Goal: Transaction & Acquisition: Purchase product/service

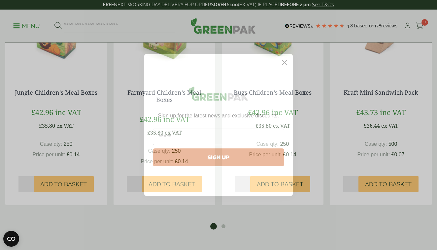
scroll to position [850, 0]
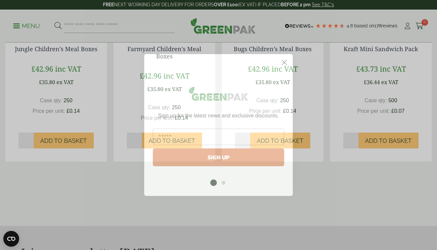
click at [286, 62] on icon "Close dialog" at bounding box center [284, 62] width 5 height 5
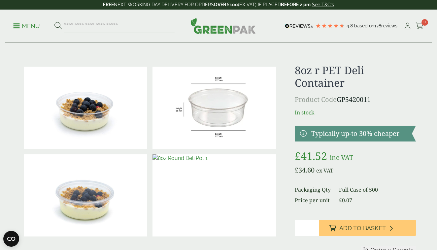
scroll to position [0, 0]
click at [111, 32] on input "search" at bounding box center [119, 26] width 111 height 14
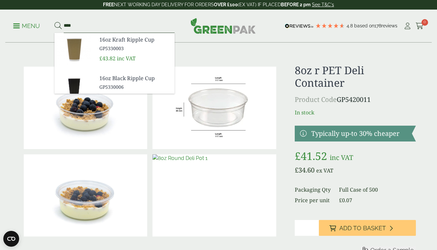
type input "****"
click at [58, 26] on button at bounding box center [58, 26] width 7 height 9
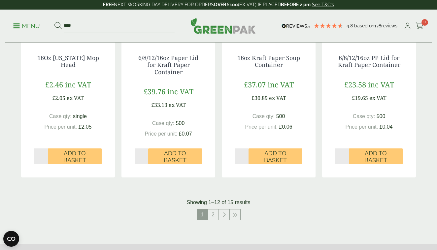
scroll to position [640, 0]
click at [218, 214] on link "2" at bounding box center [213, 214] width 11 height 11
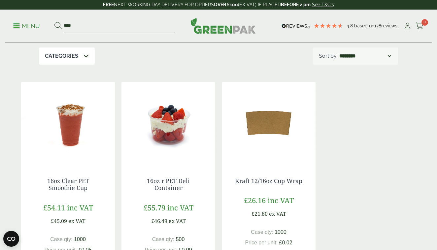
scroll to position [91, 0]
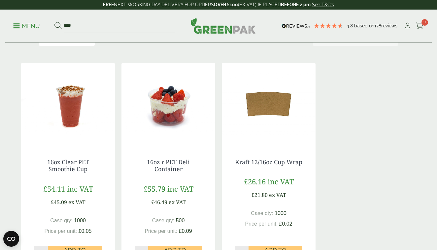
click at [176, 122] on img at bounding box center [169, 104] width 94 height 83
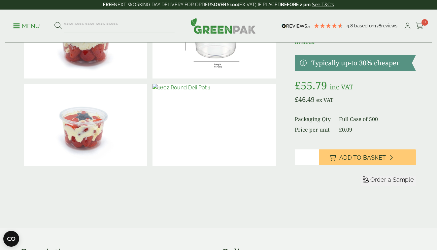
scroll to position [71, 0]
type input "*"
click at [314, 156] on input "*" at bounding box center [307, 158] width 24 height 16
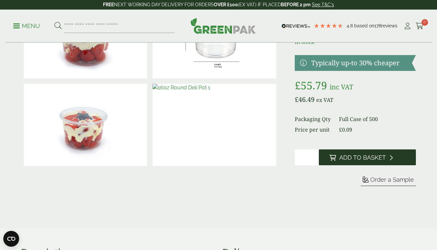
click at [356, 152] on button "Add to Basket" at bounding box center [367, 158] width 97 height 16
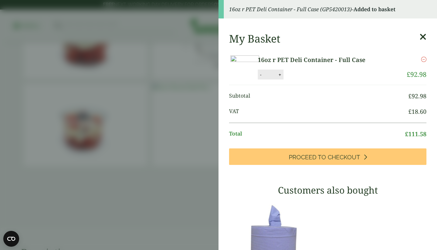
click at [423, 38] on icon at bounding box center [423, 36] width 7 height 9
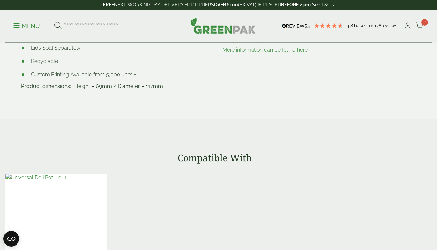
scroll to position [463, 0]
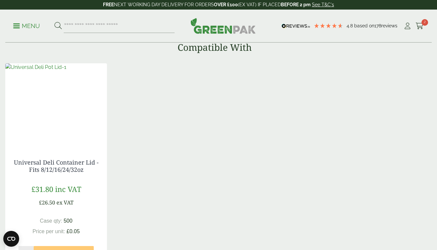
click at [66, 71] on img at bounding box center [35, 67] width 61 height 8
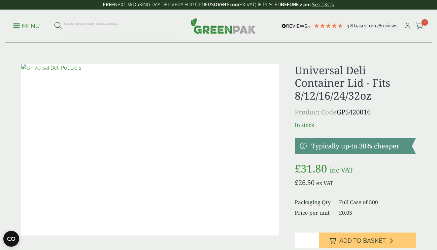
scroll to position [50, 0]
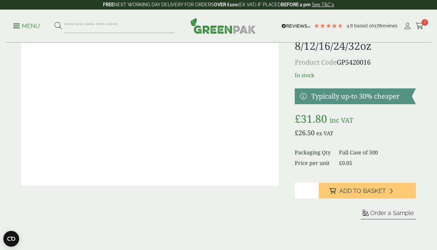
type input "*"
click at [315, 189] on input "*" at bounding box center [307, 191] width 24 height 16
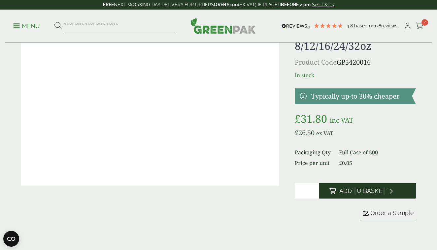
click at [348, 190] on span "Add to Basket" at bounding box center [363, 191] width 47 height 7
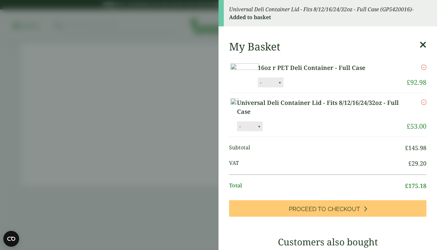
click at [428, 44] on div "My Basket 16oz r PET Deli Container - Full Case 16oz r PET Deli Container - Ful…" at bounding box center [328, 252] width 219 height 435
click at [416, 44] on div "My Basket" at bounding box center [328, 46] width 198 height 13
click at [425, 46] on icon at bounding box center [423, 44] width 7 height 9
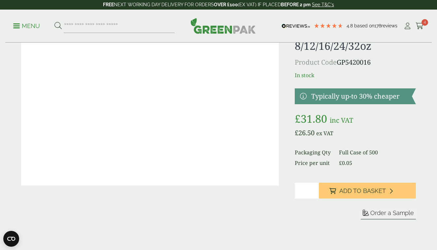
click at [241, 3] on p "FREE NEXT WORKING DAY DELIVERY FOR ORDERS OVER £100 (EX VAT) IF PLACED BEFORE 2…" at bounding box center [218, 5] width 437 height 10
